Goal: Task Accomplishment & Management: Manage account settings

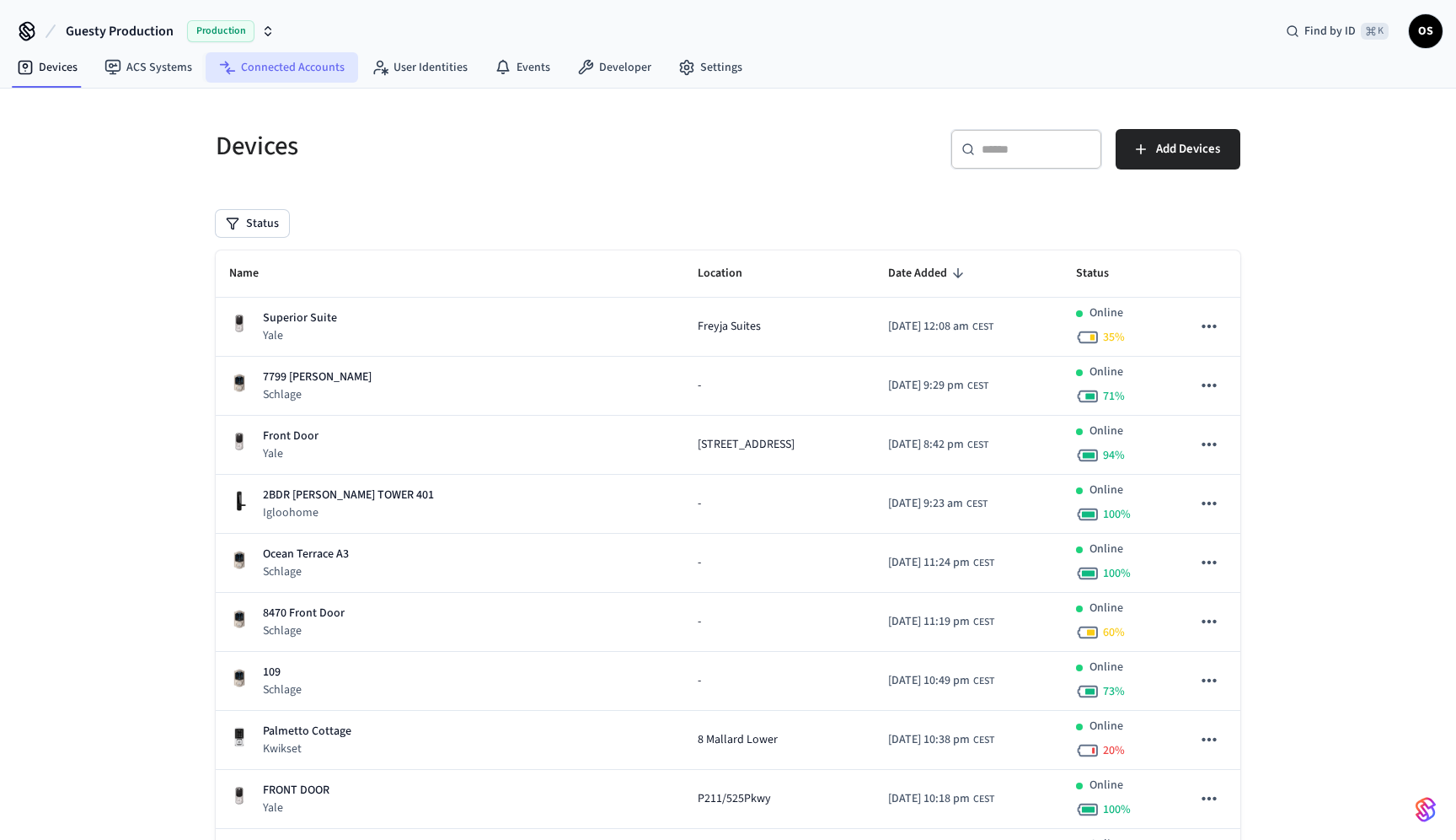
click at [312, 76] on link "Connected Accounts" at bounding box center [282, 67] width 153 height 31
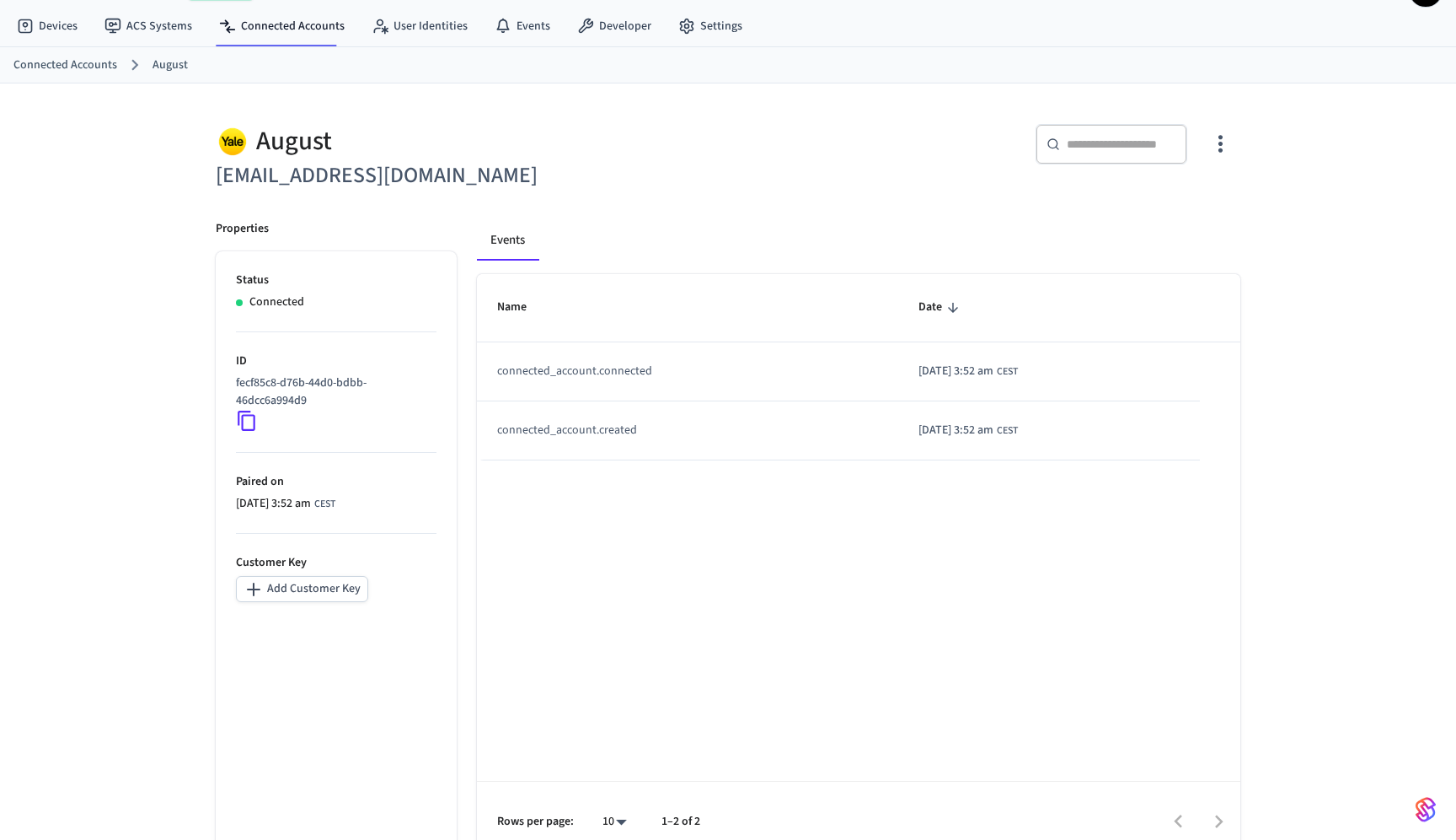
scroll to position [63, 0]
